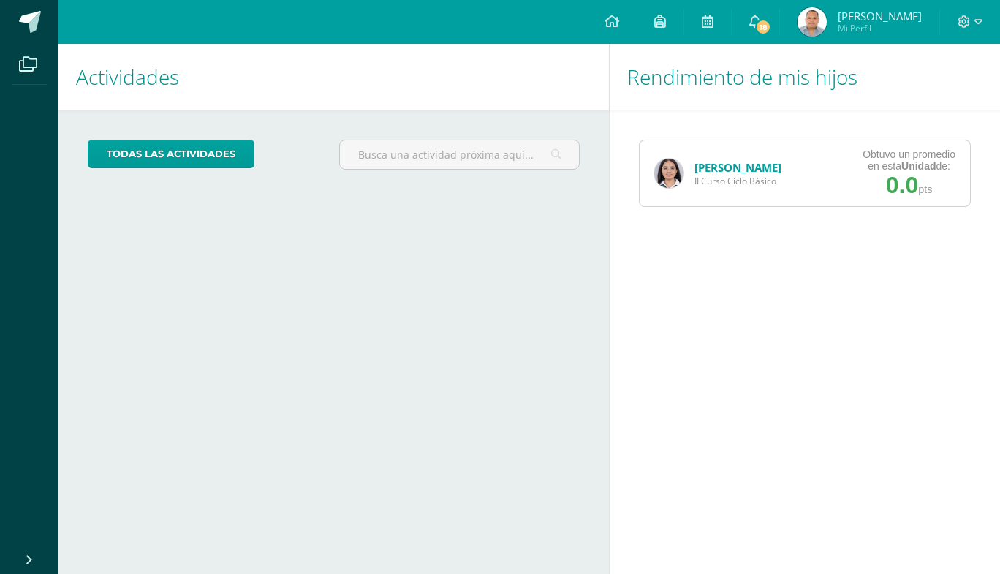
click at [709, 164] on link "[PERSON_NAME]" at bounding box center [737, 167] width 87 height 15
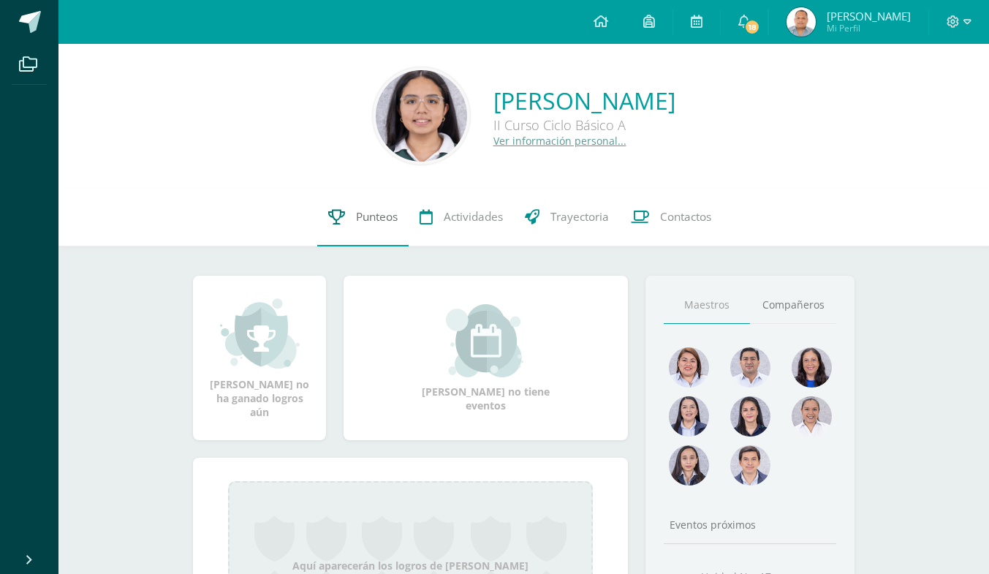
click at [368, 216] on span "Punteos" at bounding box center [377, 216] width 42 height 15
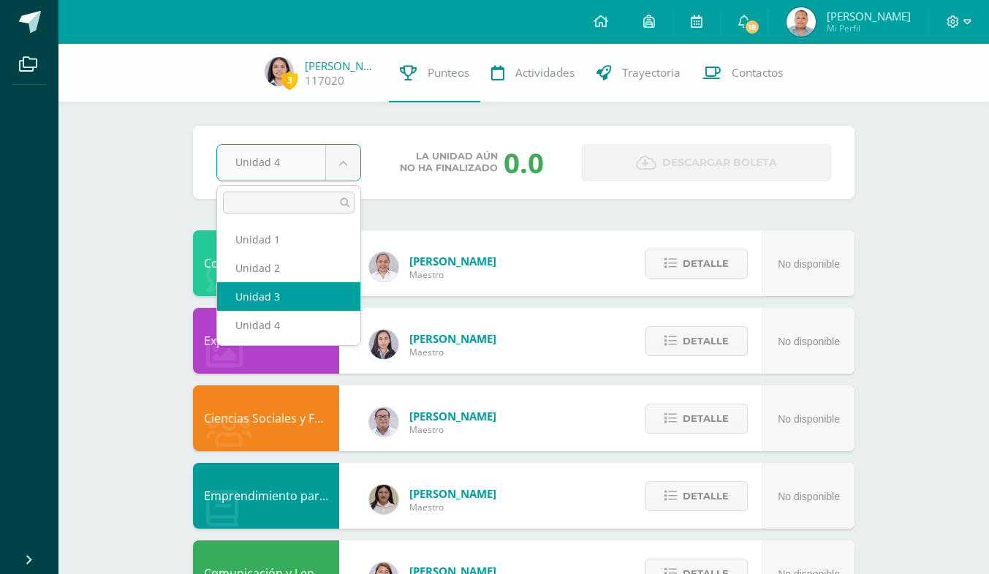
select select "Unidad 3"
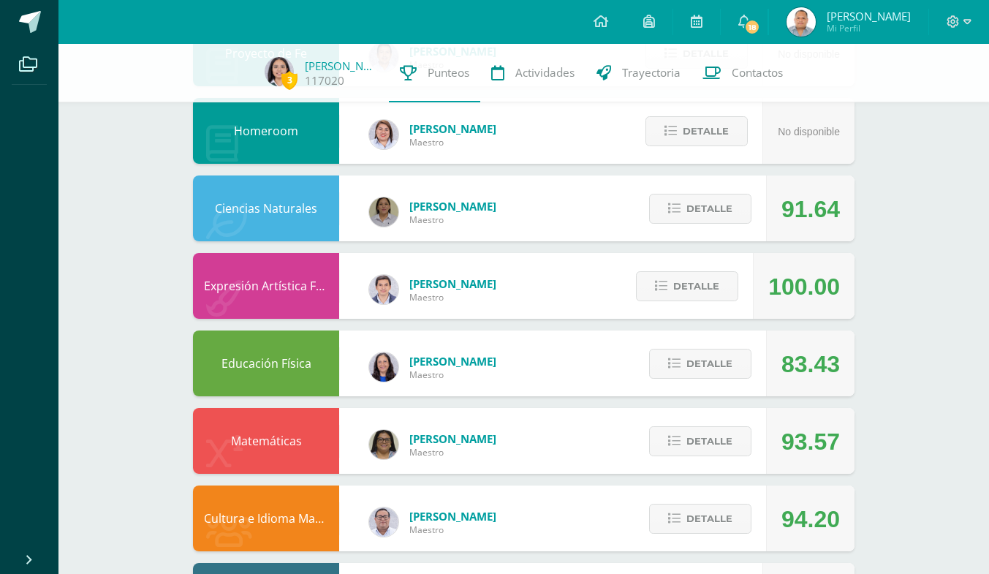
scroll to position [836, 0]
